Goal: Download file/media

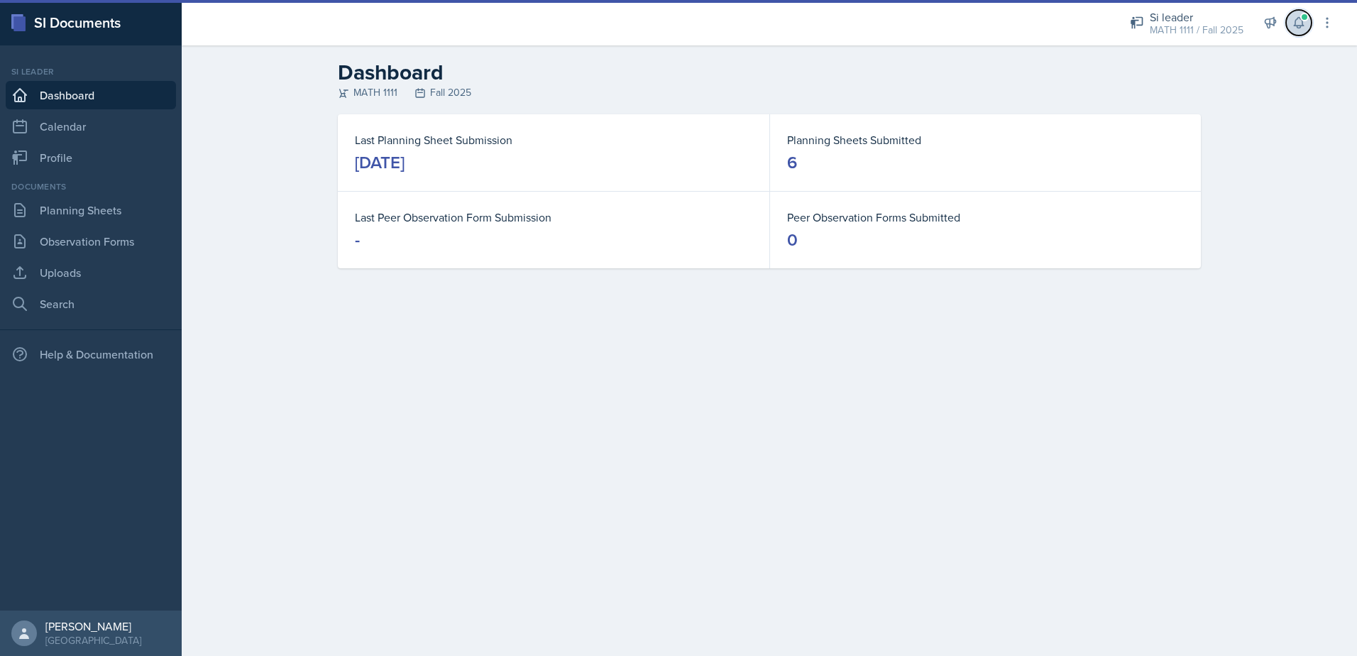
click at [1298, 23] on icon at bounding box center [1299, 23] width 14 height 14
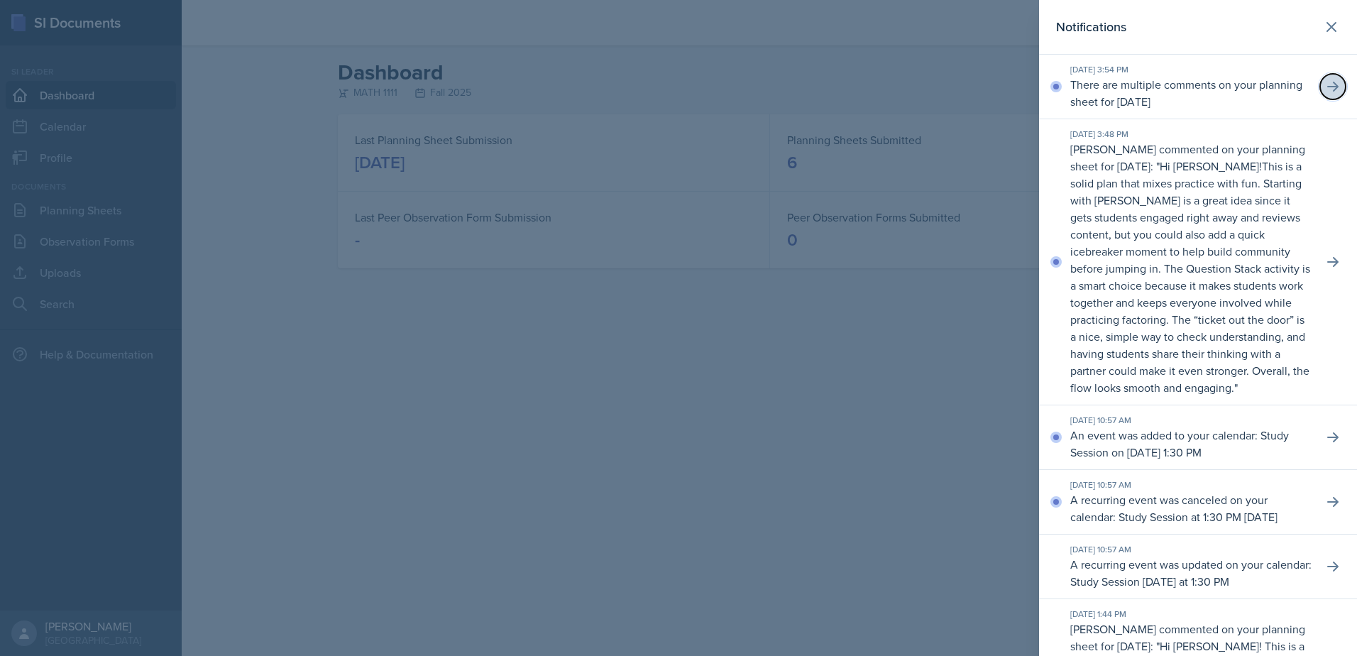
click at [1331, 87] on button at bounding box center [1333, 87] width 26 height 26
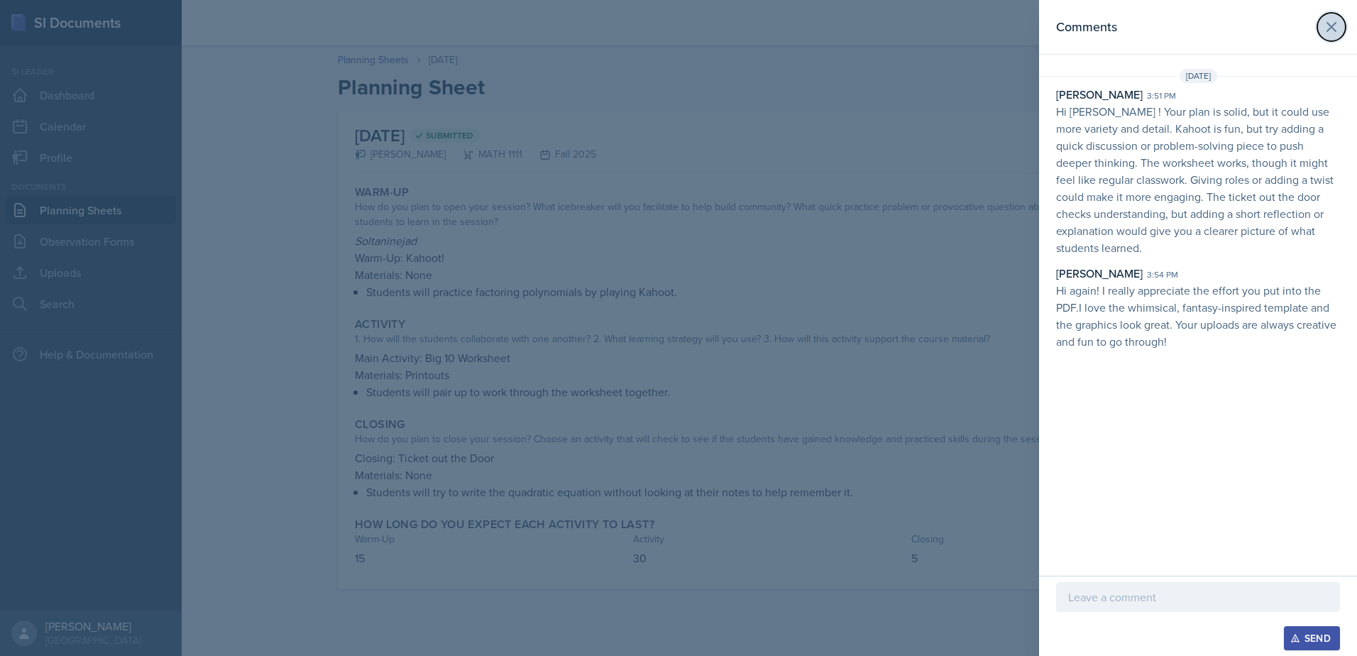
click at [1332, 27] on icon at bounding box center [1331, 27] width 9 height 9
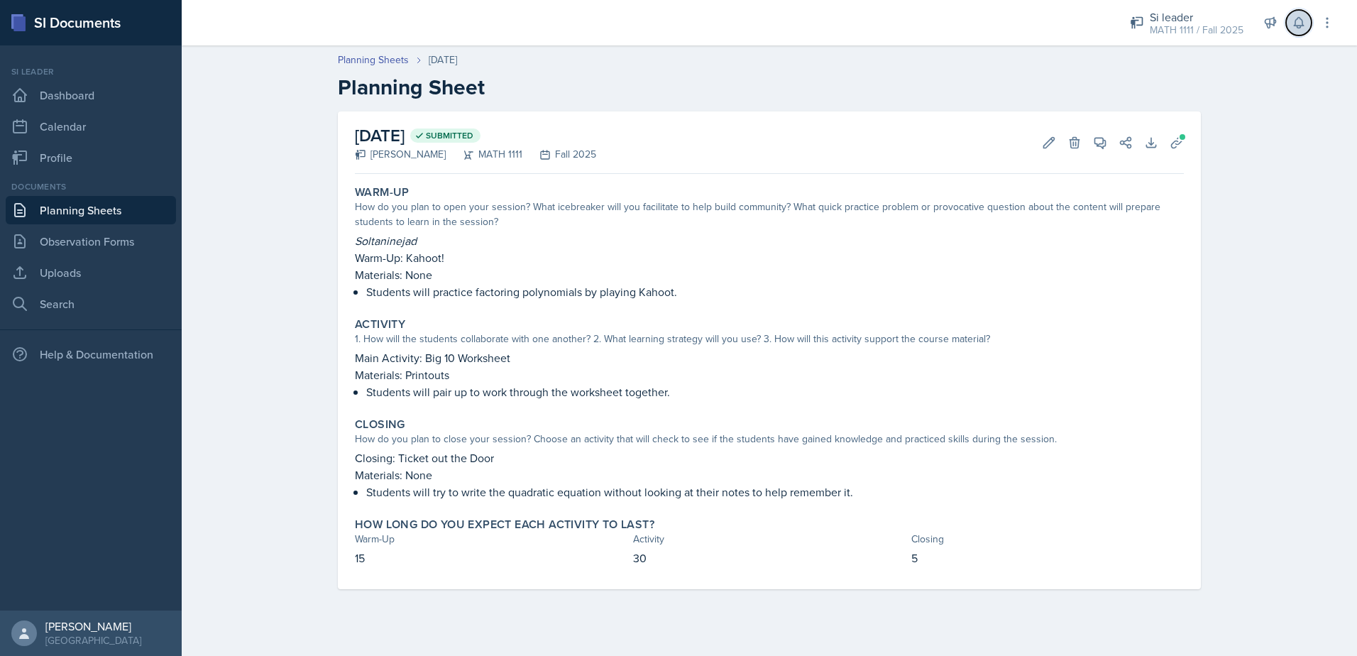
click at [1294, 31] on button at bounding box center [1299, 23] width 26 height 26
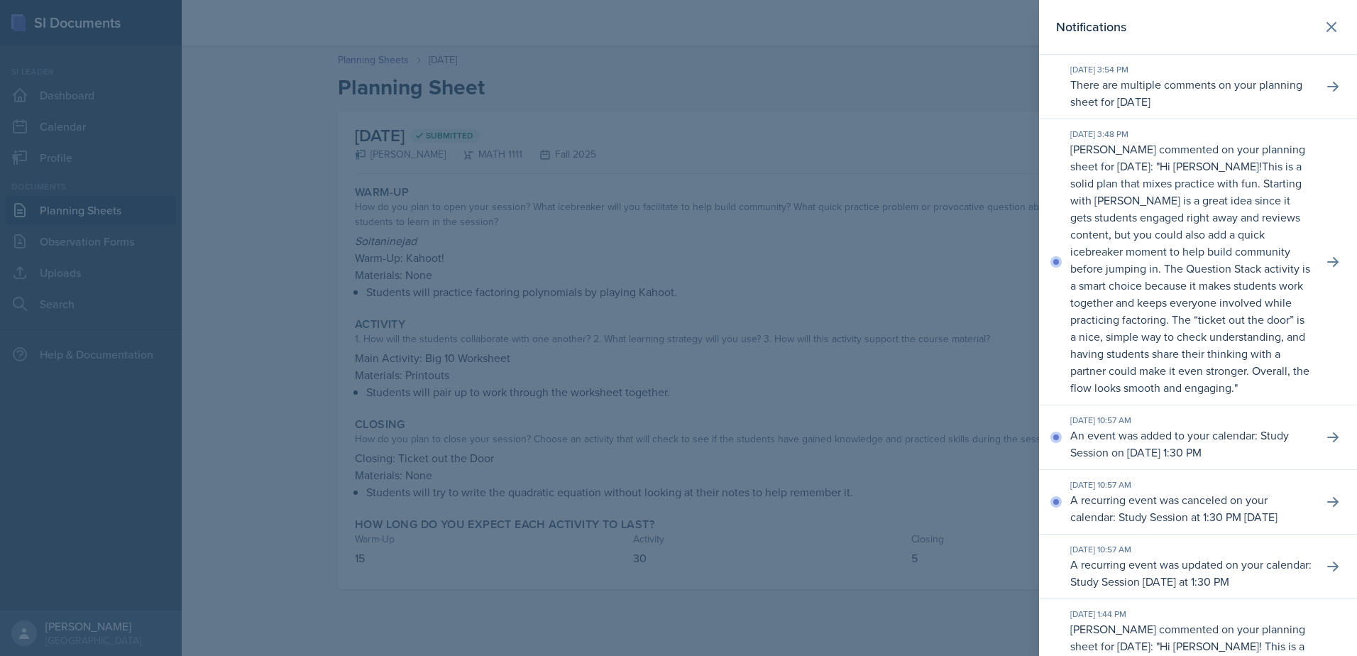
click at [935, 277] on div at bounding box center [678, 328] width 1357 height 656
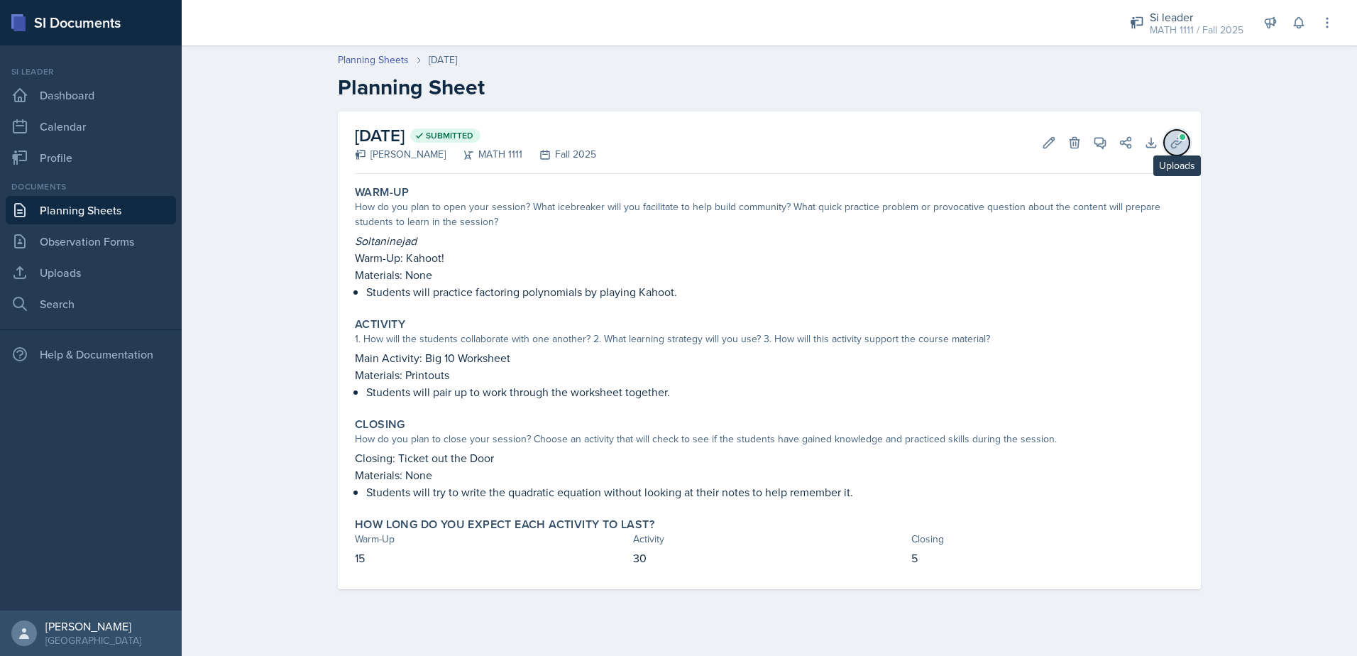
click at [1182, 139] on span at bounding box center [1182, 137] width 9 height 9
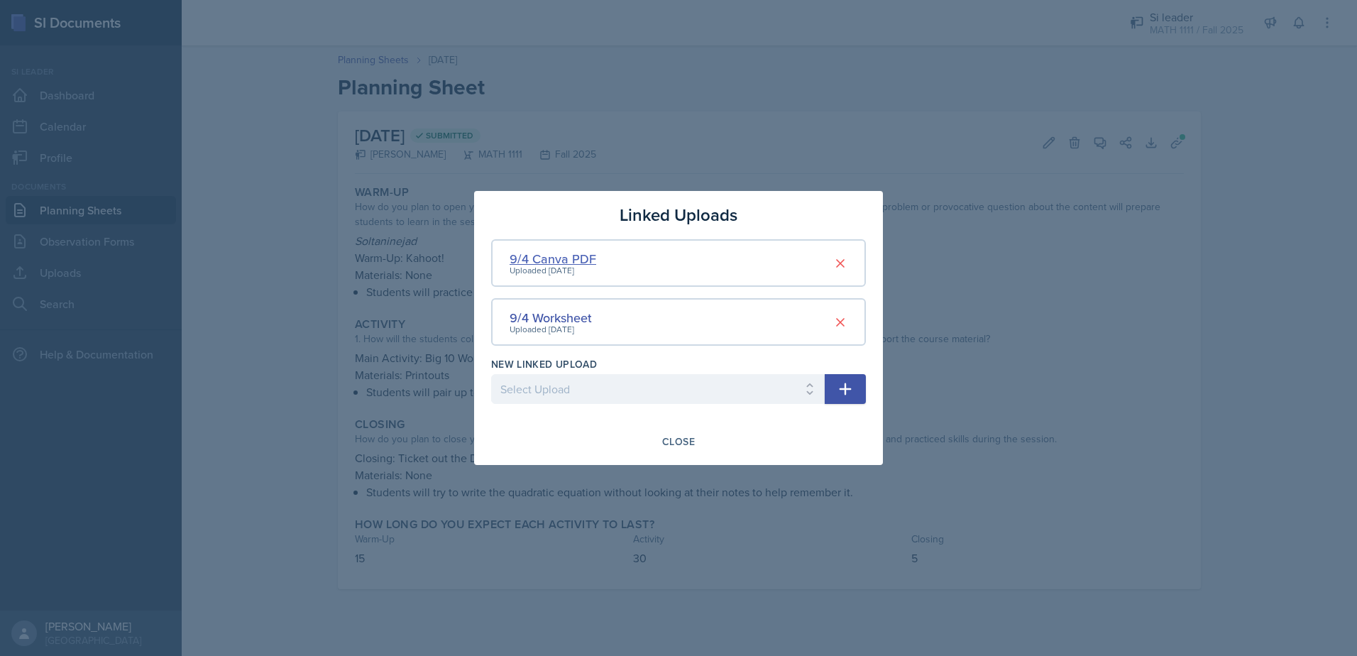
click at [540, 261] on div "9/4 Canva PDF" at bounding box center [553, 258] width 87 height 19
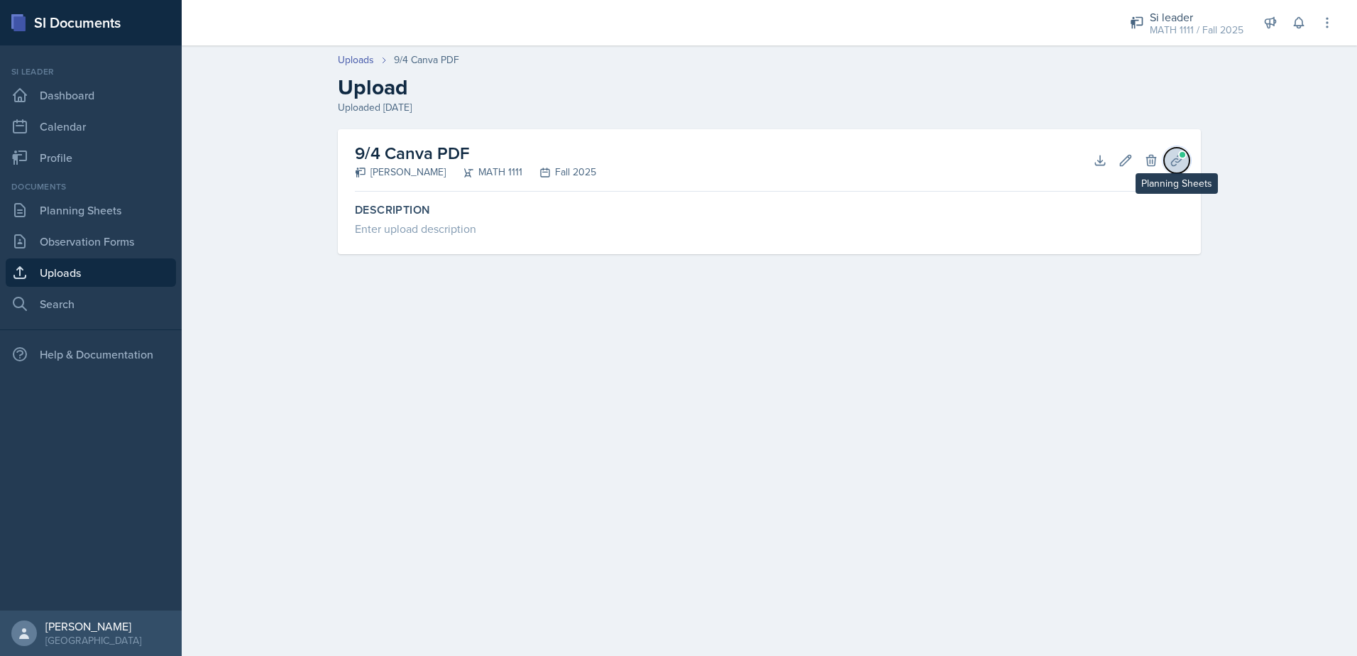
click at [1170, 159] on icon at bounding box center [1177, 160] width 14 height 14
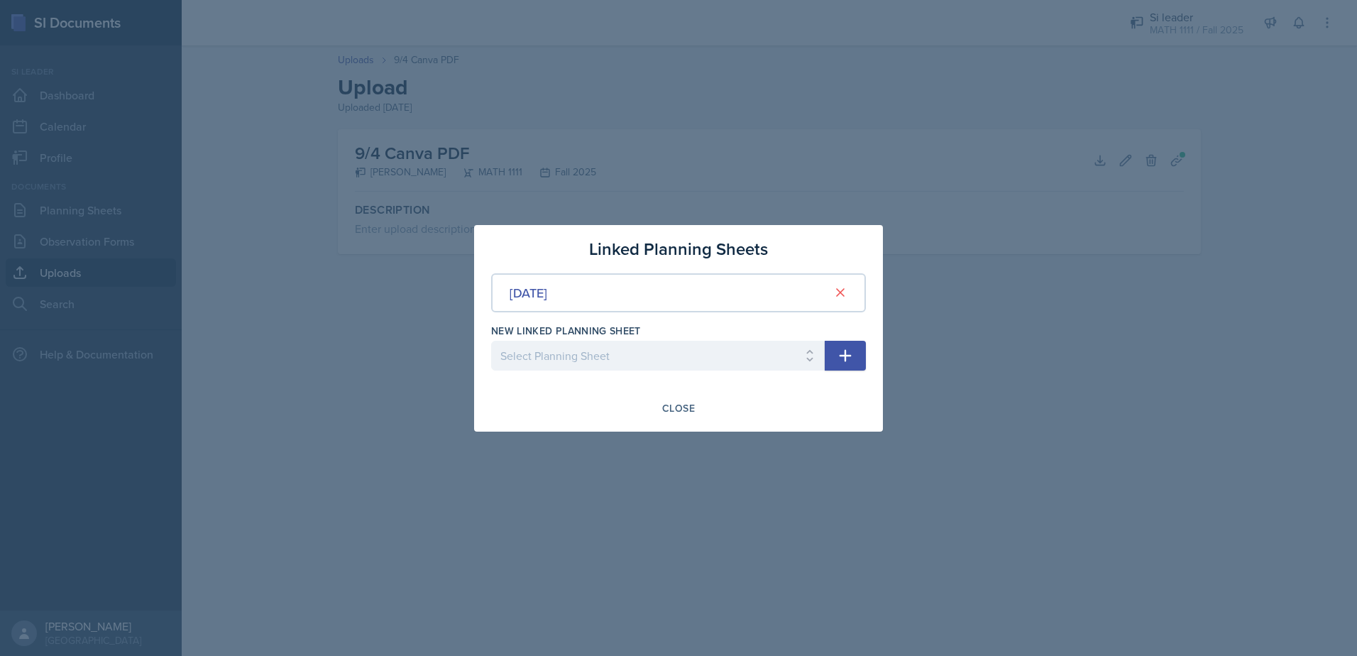
click at [720, 144] on div at bounding box center [678, 328] width 1357 height 656
